Goal: Transaction & Acquisition: Purchase product/service

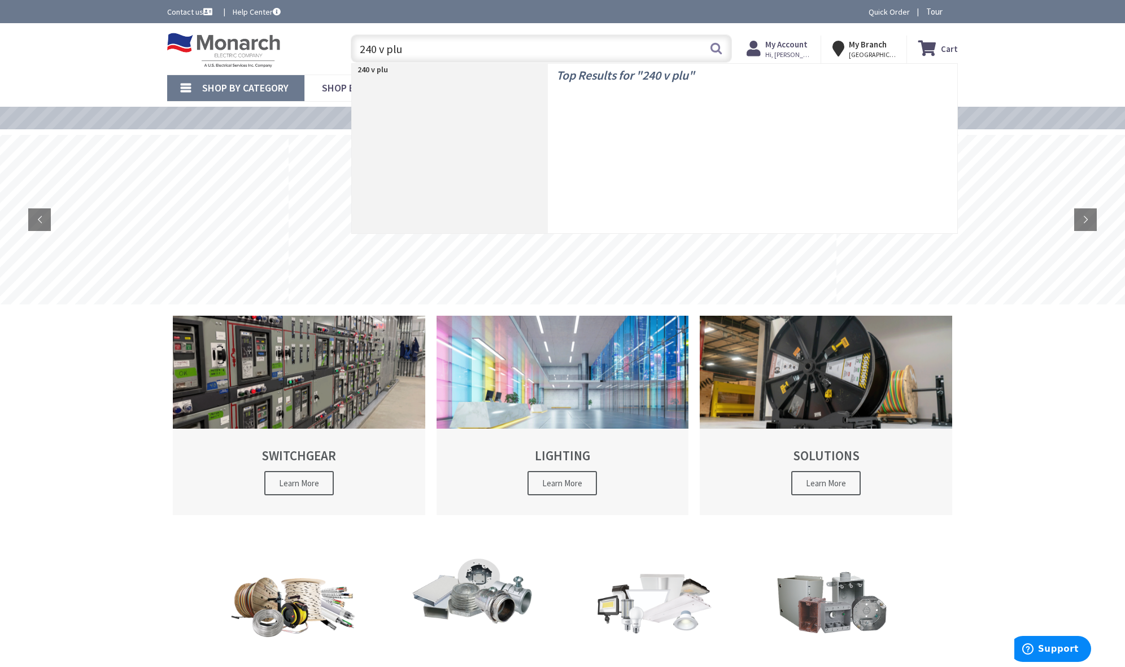
type input "240 v plug"
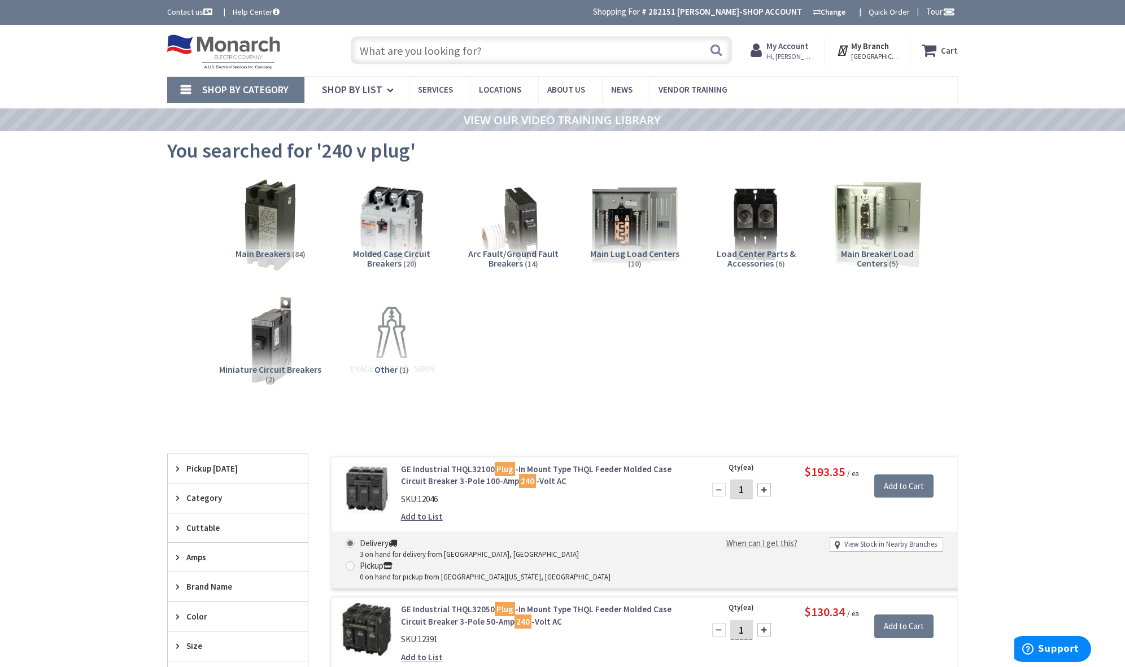
click at [450, 46] on input "text" at bounding box center [541, 50] width 381 height 28
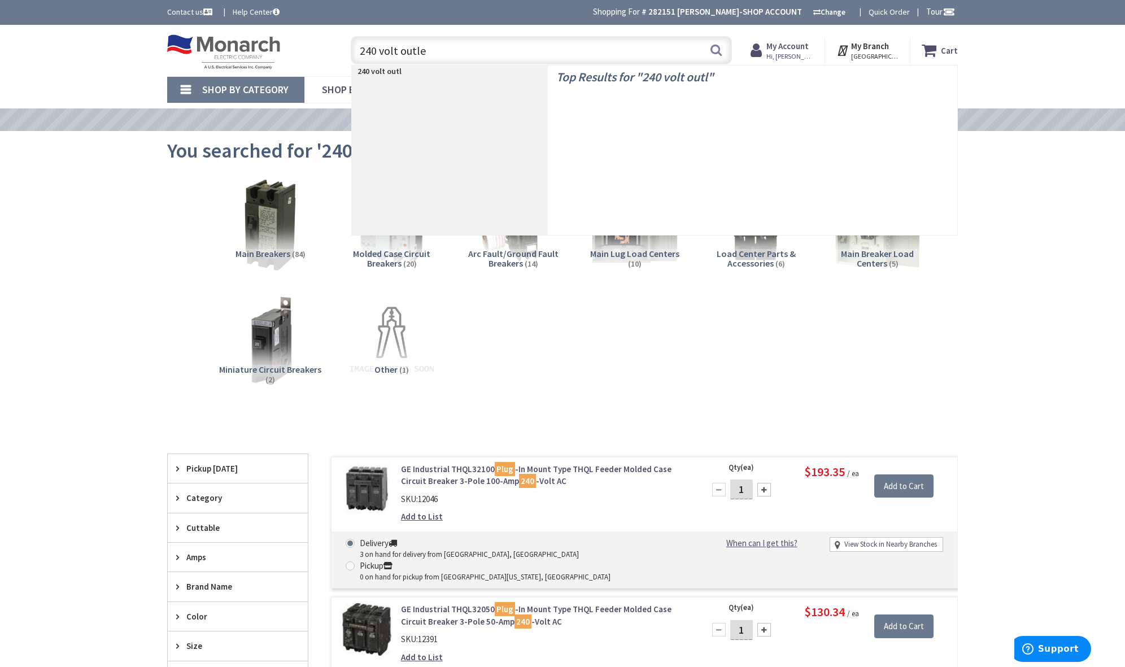
type input "240 volt outlet"
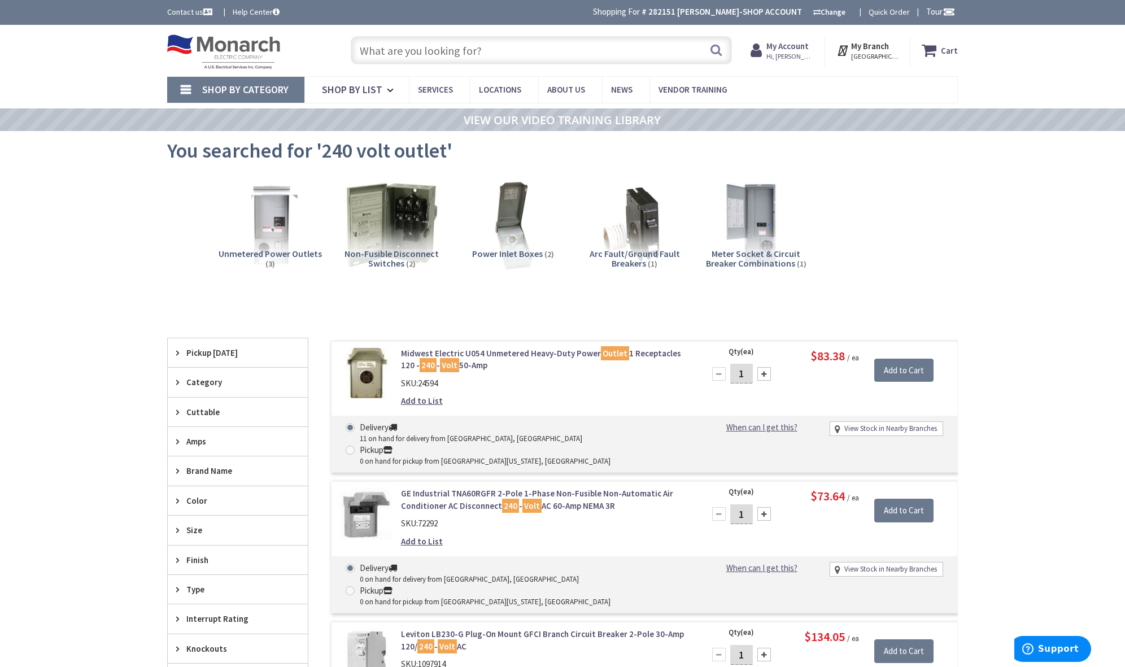
scroll to position [1, 0]
click at [599, 58] on input "text" at bounding box center [541, 50] width 381 height 28
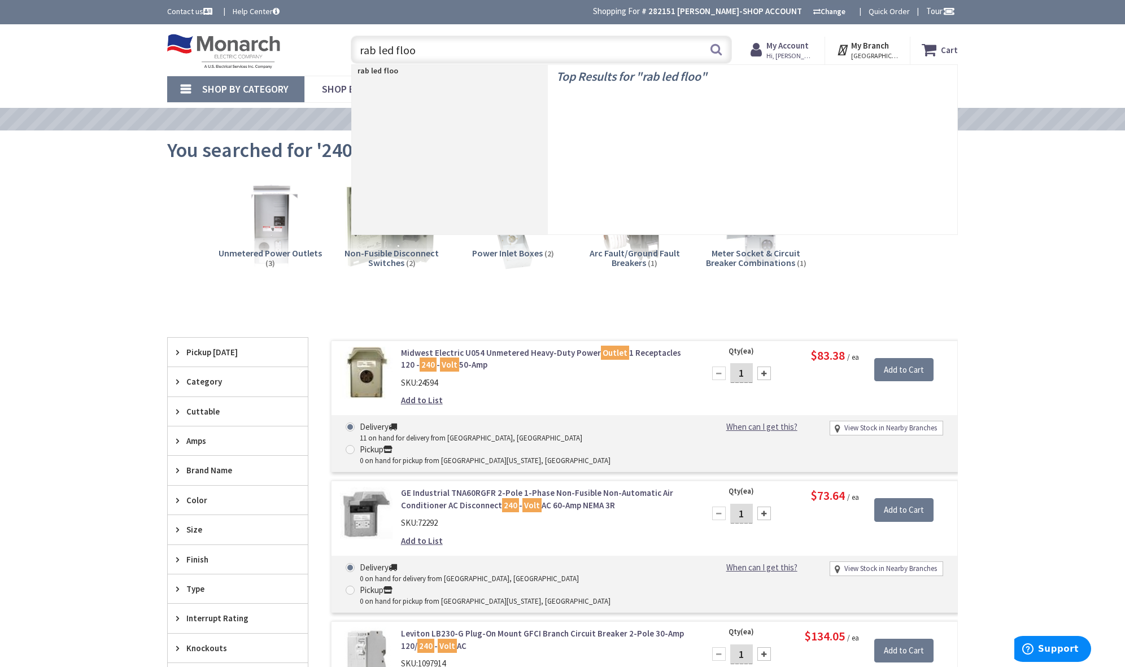
type input "rab led flood"
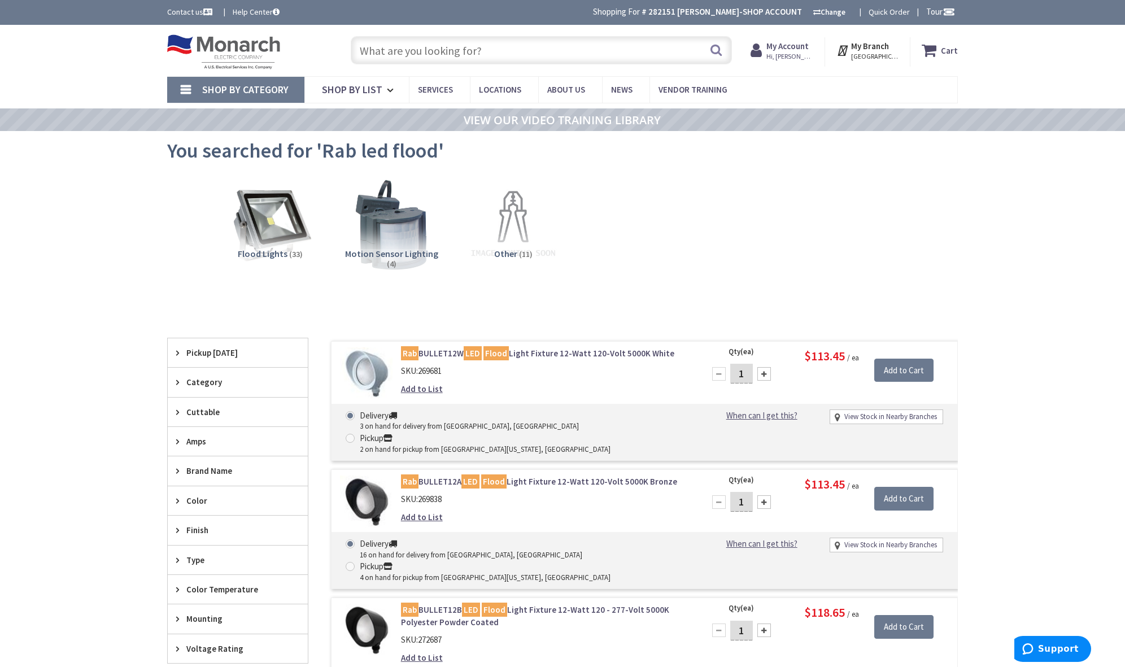
click at [499, 56] on input "text" at bounding box center [541, 50] width 381 height 28
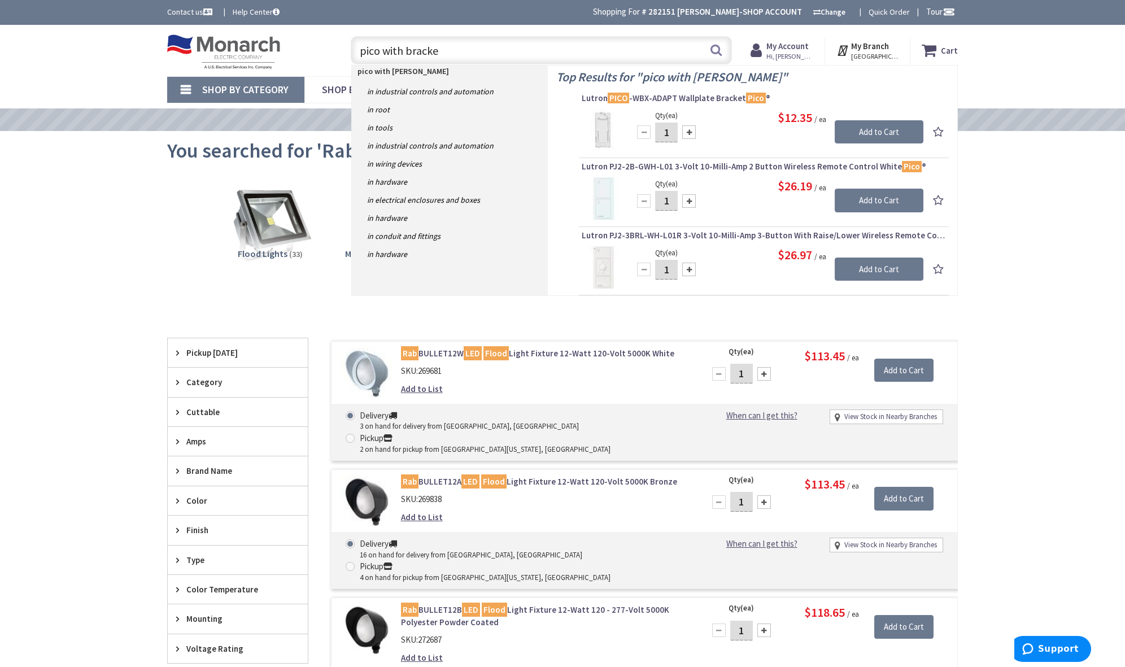
type input "pico with bracket"
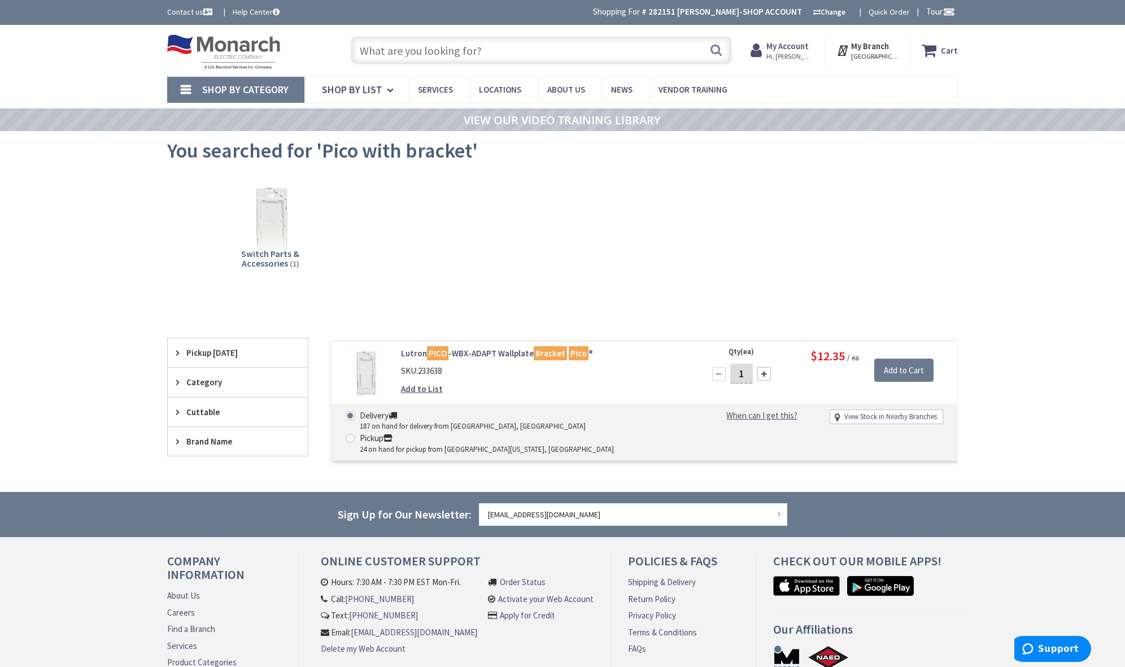
click at [412, 47] on input "text" at bounding box center [541, 50] width 381 height 28
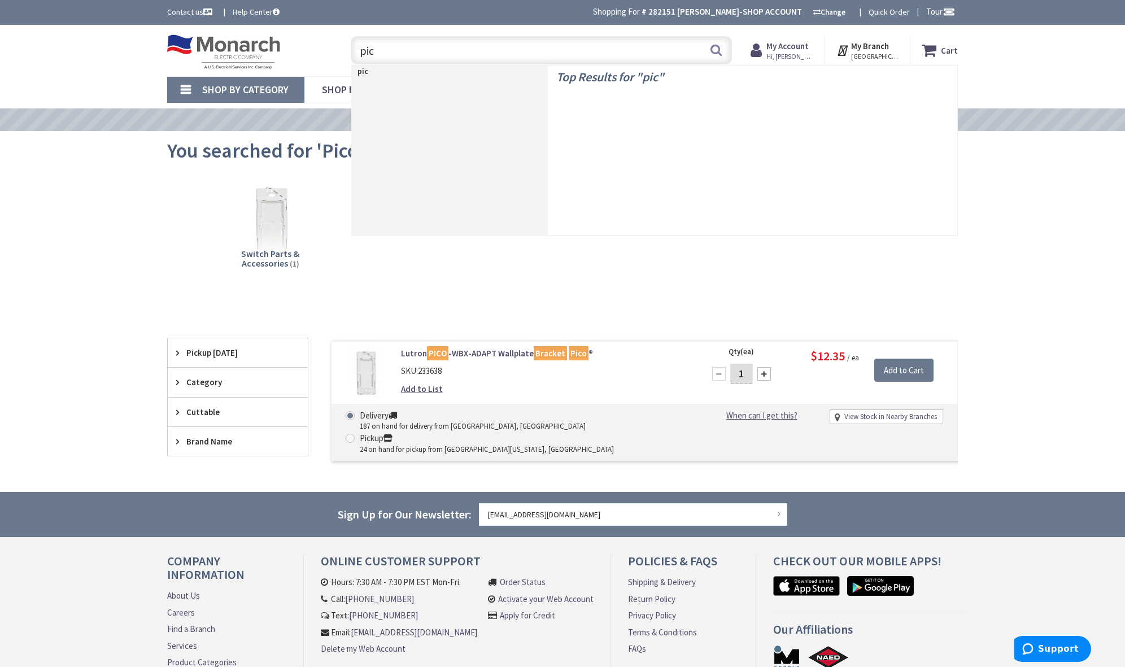
type input "pico"
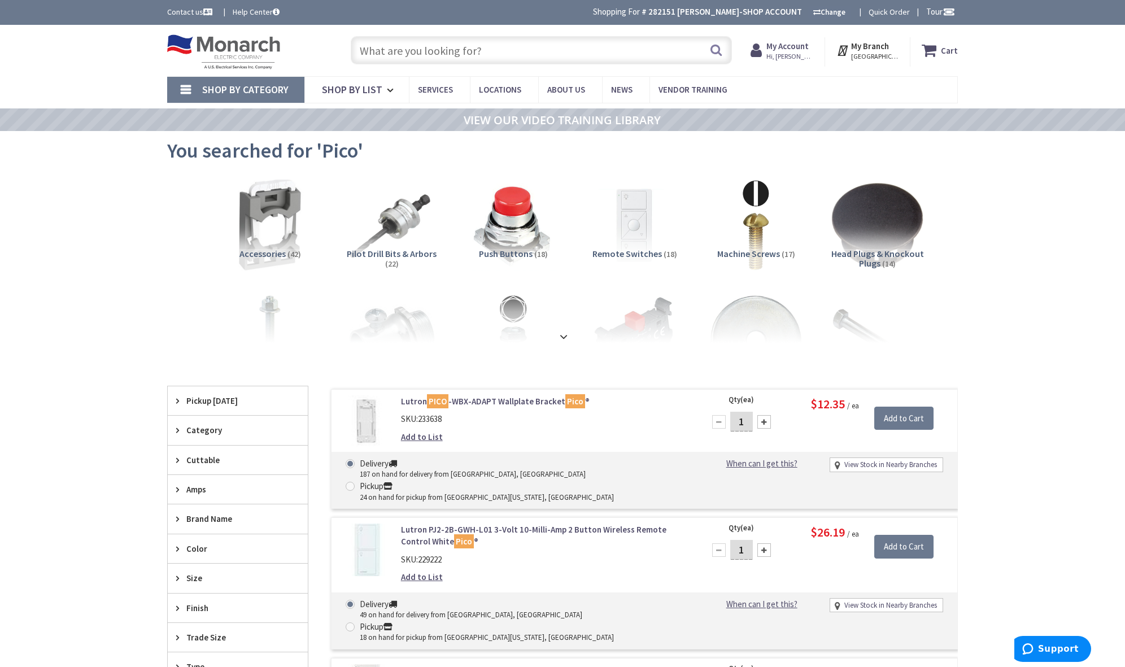
click at [464, 58] on input "text" at bounding box center [541, 50] width 381 height 28
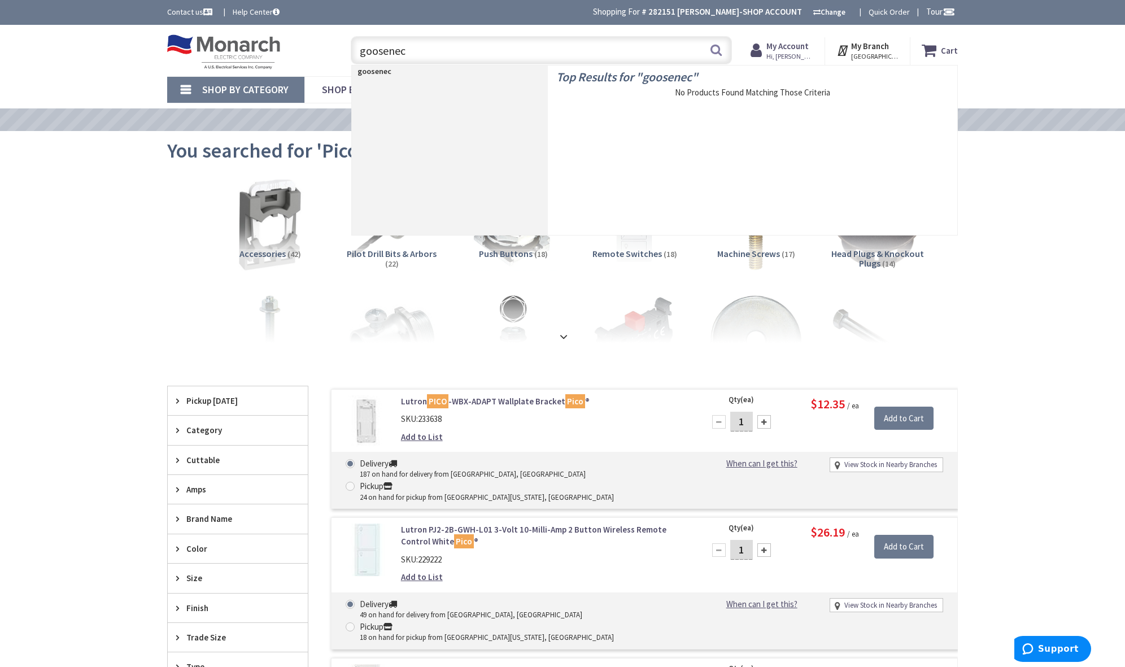
type input "gooseneck"
